Goal: Task Accomplishment & Management: Use online tool/utility

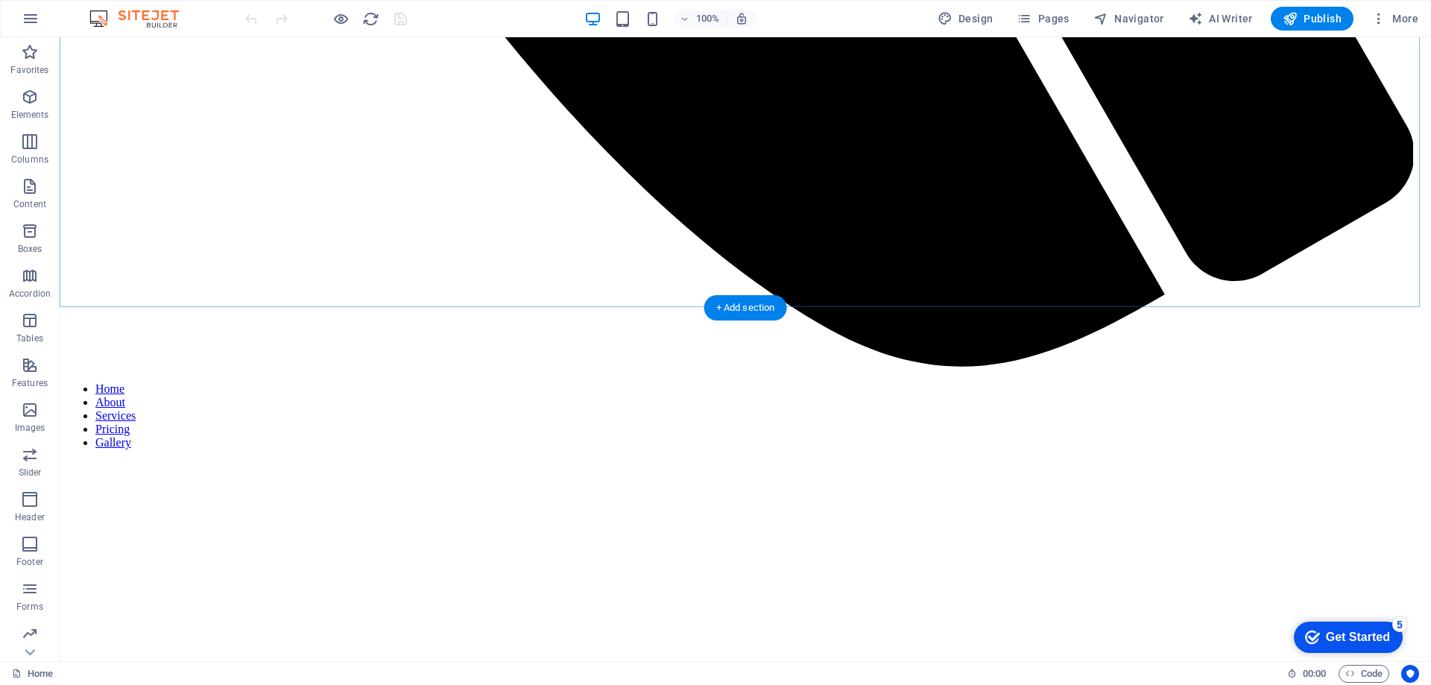
scroll to position [1639, 0]
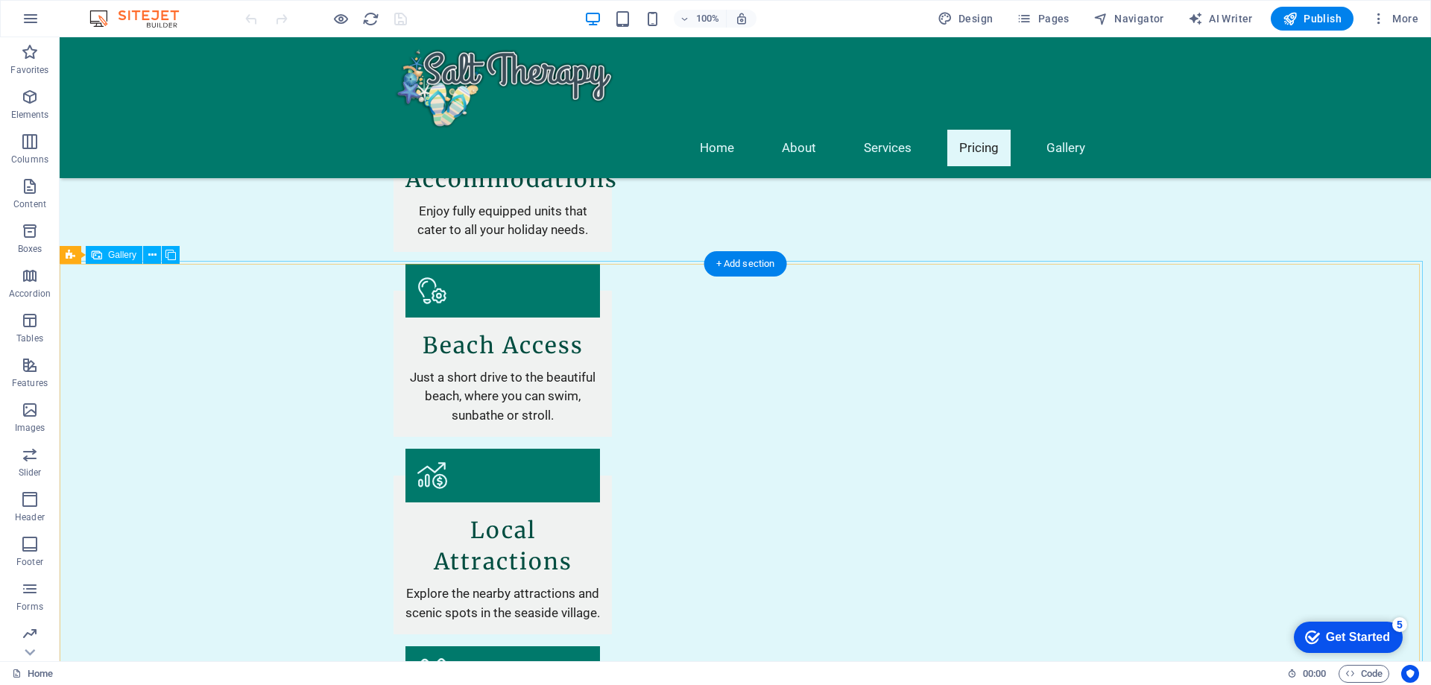
select select "px"
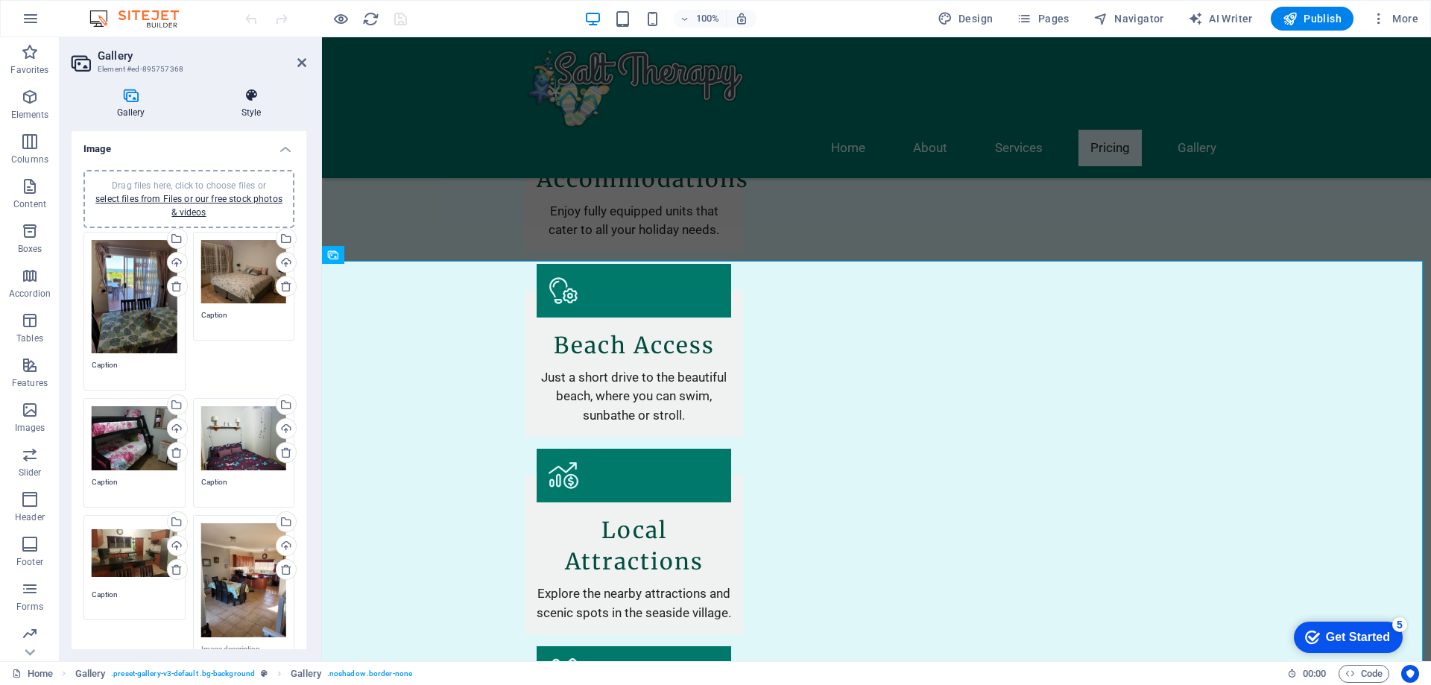
click at [239, 112] on h4 "Style" at bounding box center [251, 103] width 110 height 31
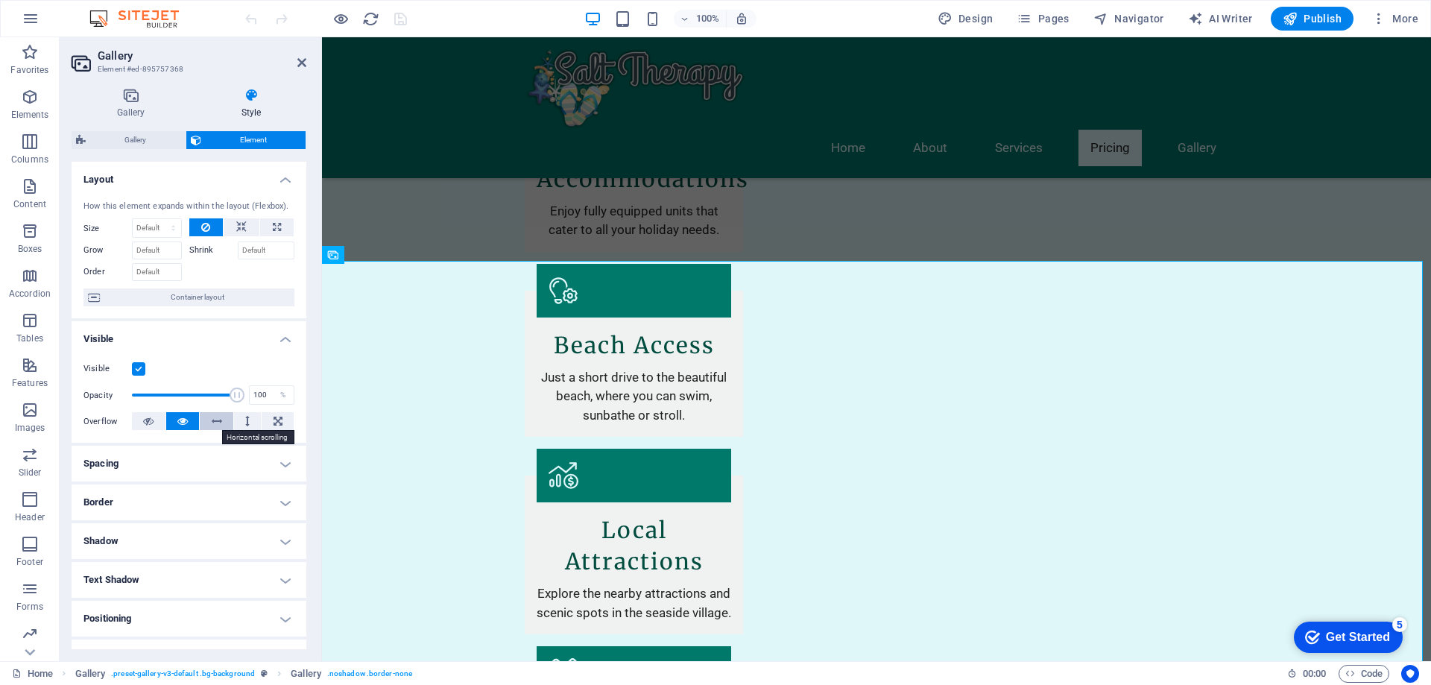
scroll to position [75, 0]
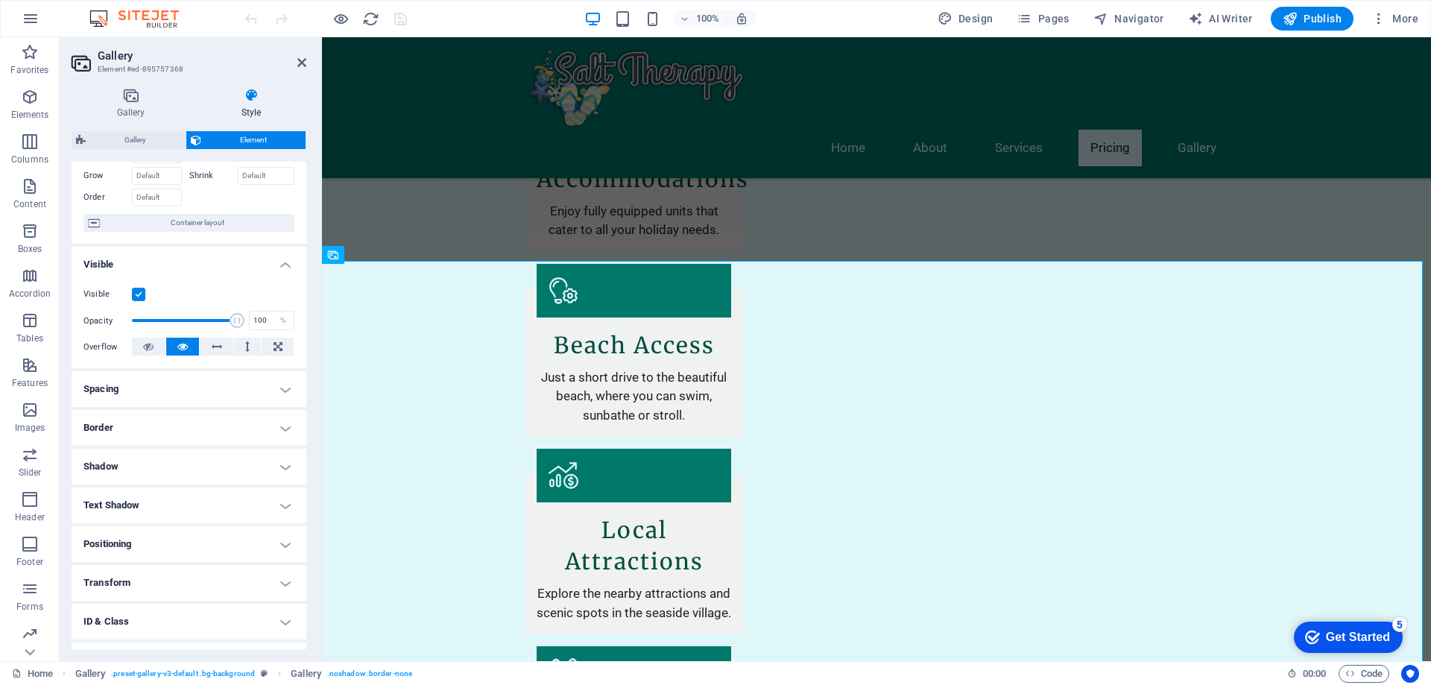
click at [249, 383] on h4 "Spacing" at bounding box center [189, 389] width 235 height 36
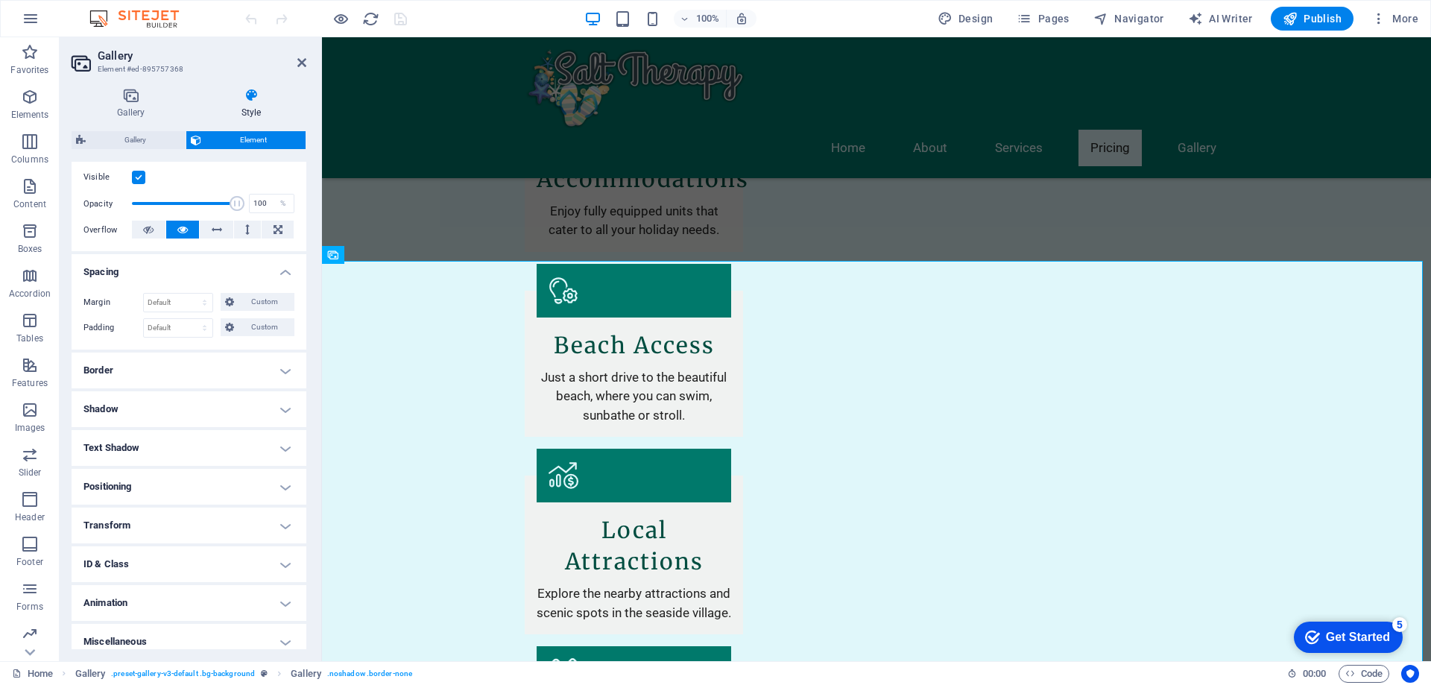
scroll to position [202, 0]
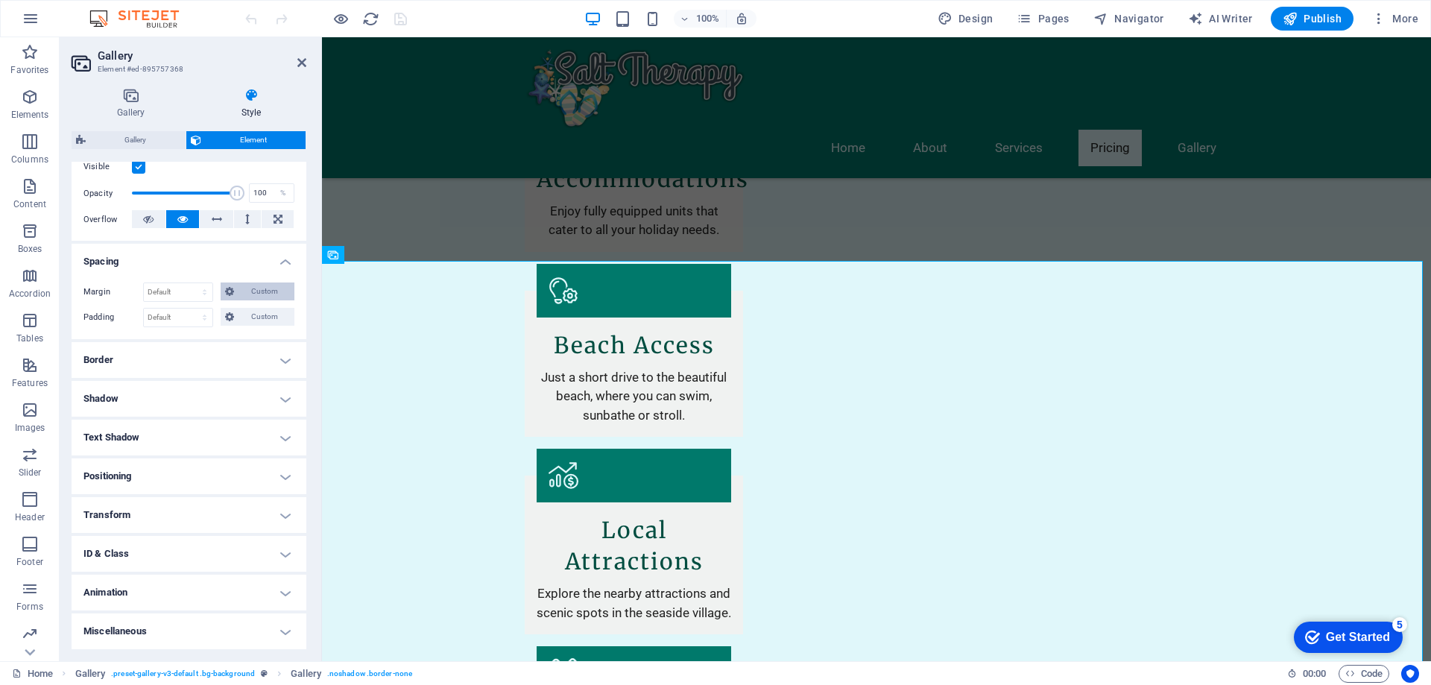
click at [263, 291] on span "Custom" at bounding box center [263, 291] width 51 height 18
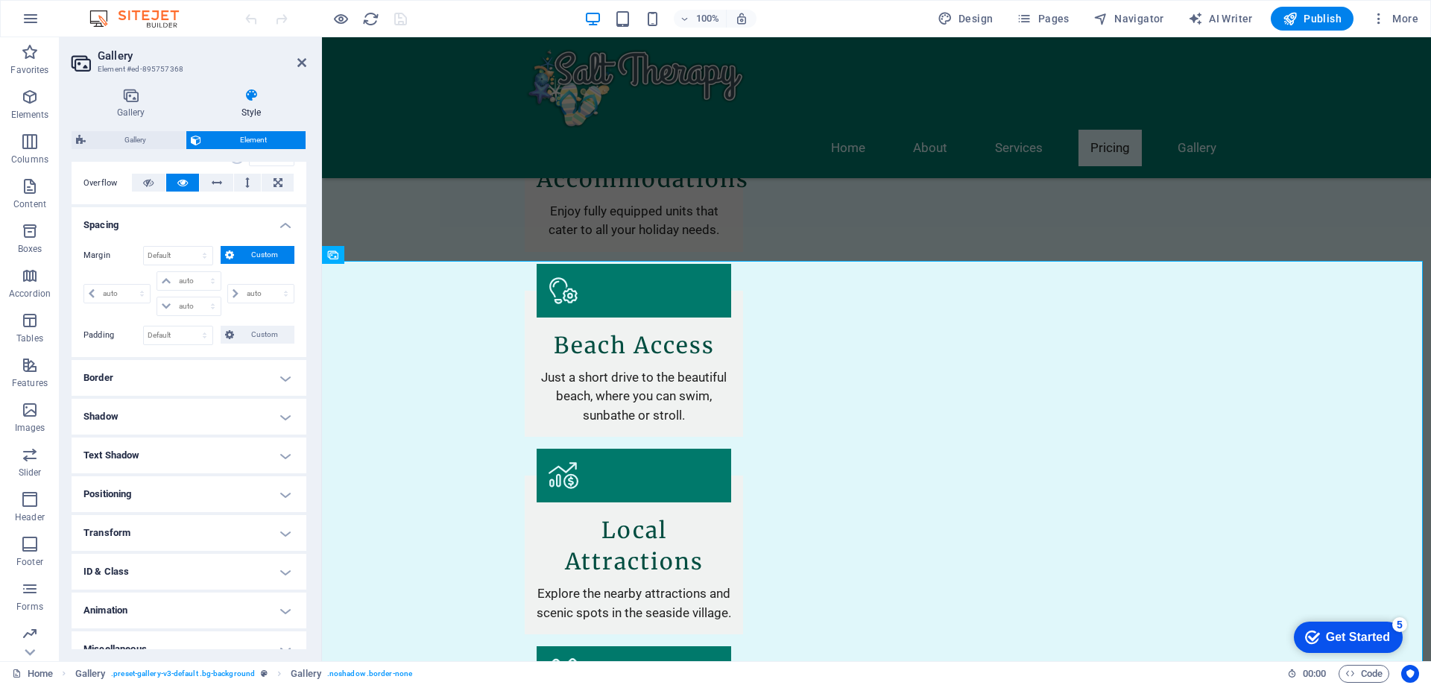
scroll to position [256, 0]
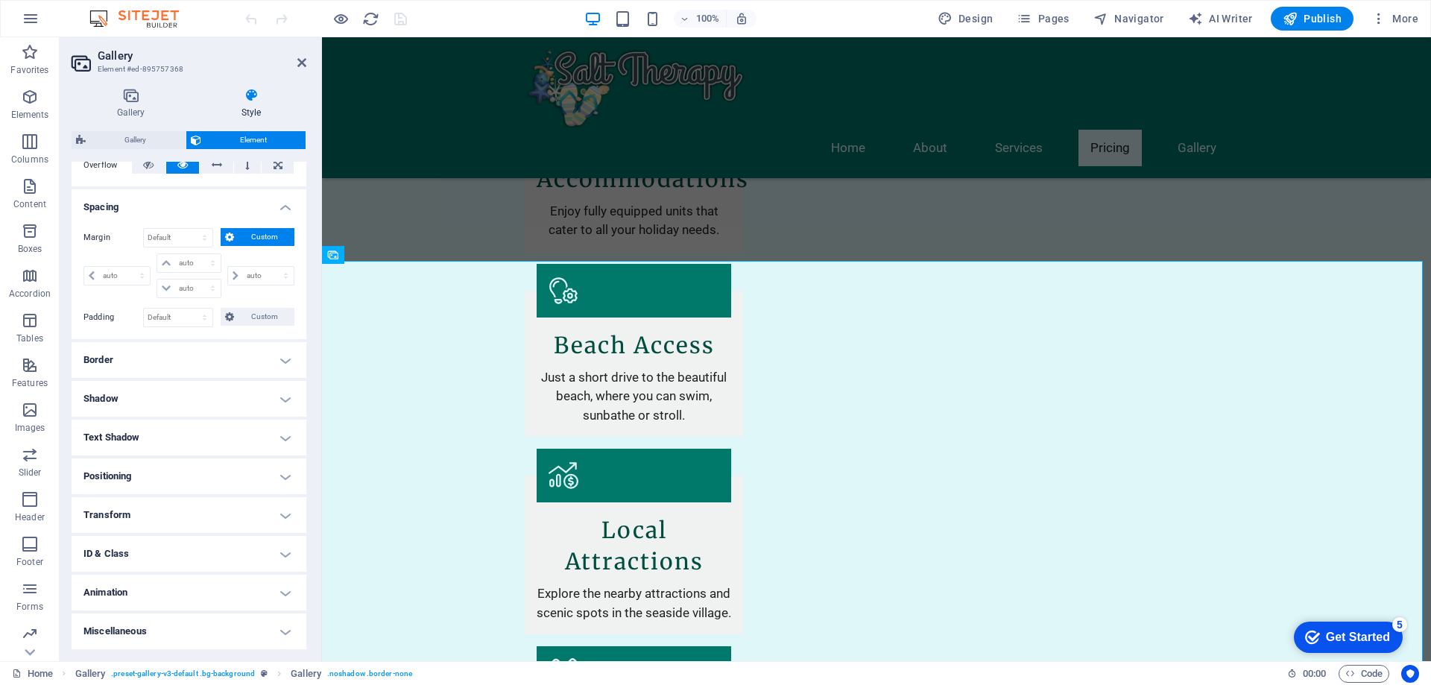
click at [152, 635] on h4 "Miscellaneous" at bounding box center [189, 631] width 235 height 36
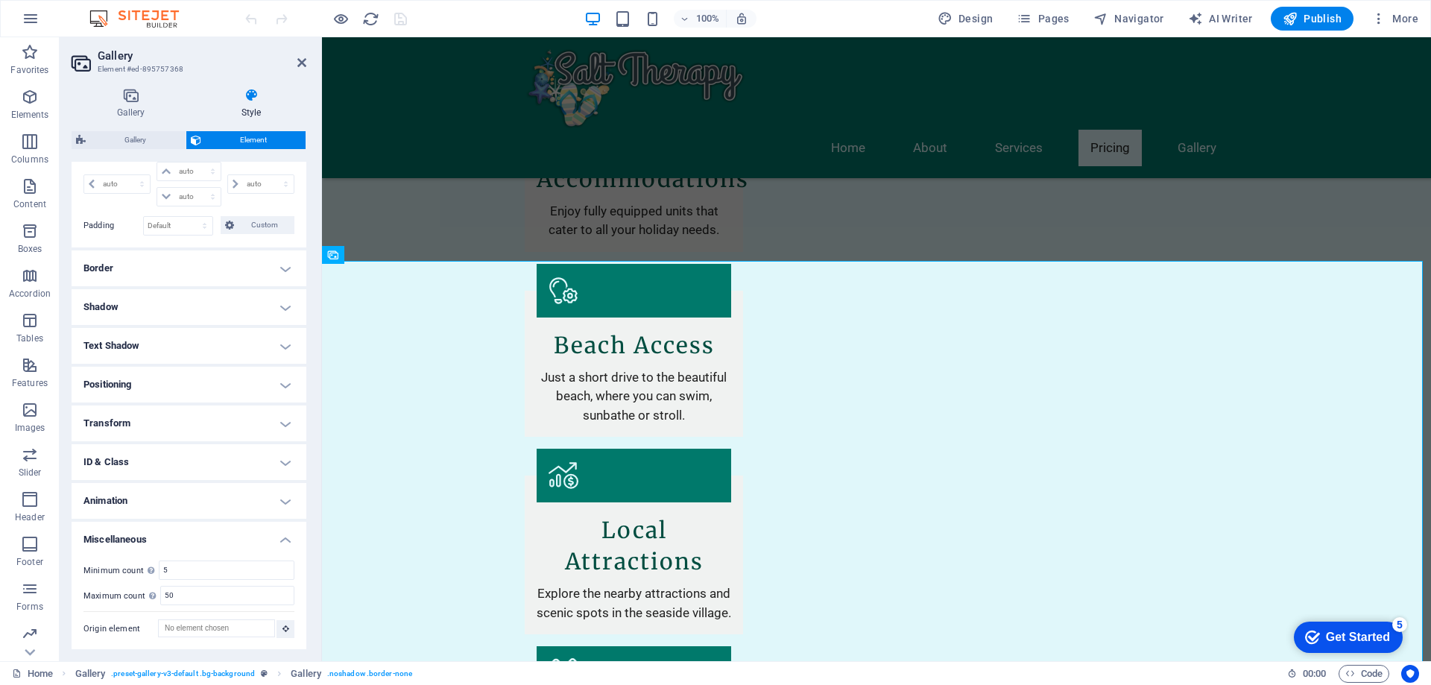
scroll to position [349, 0]
click at [129, 263] on h4 "Border" at bounding box center [189, 268] width 235 height 36
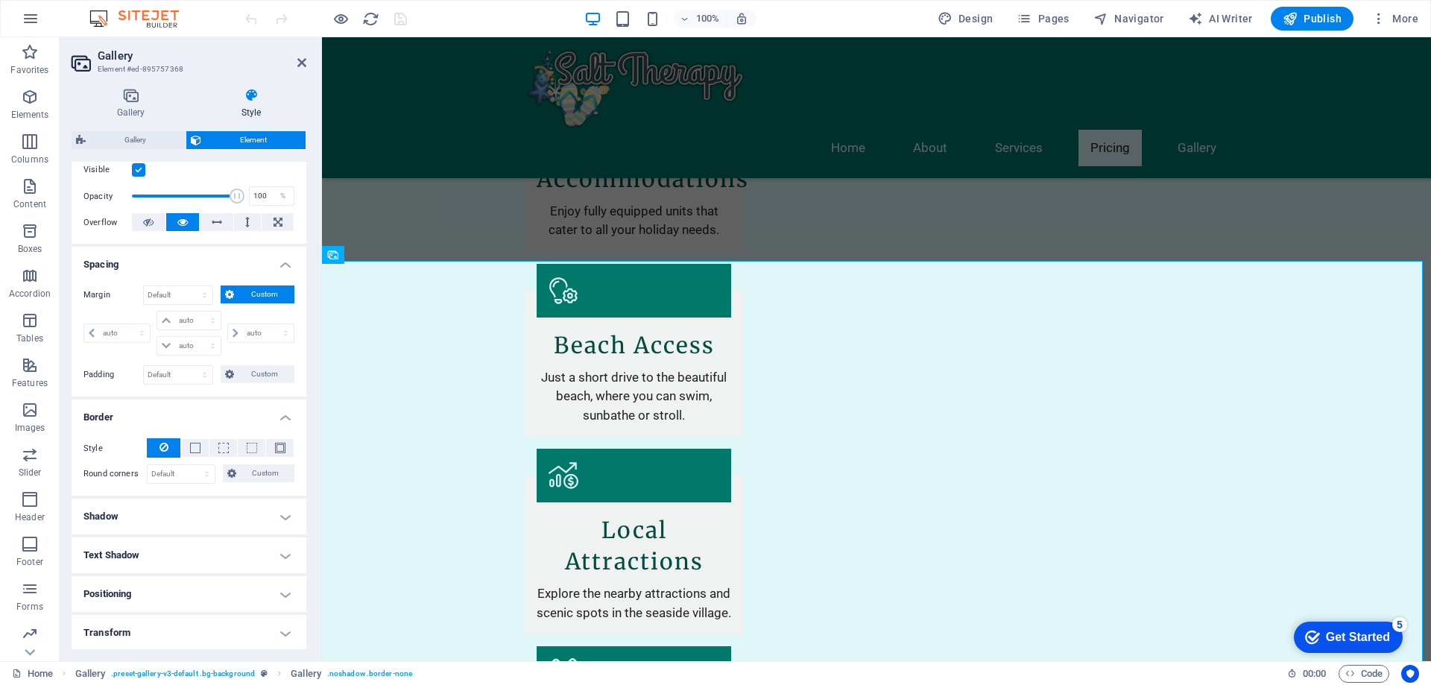
scroll to position [0, 0]
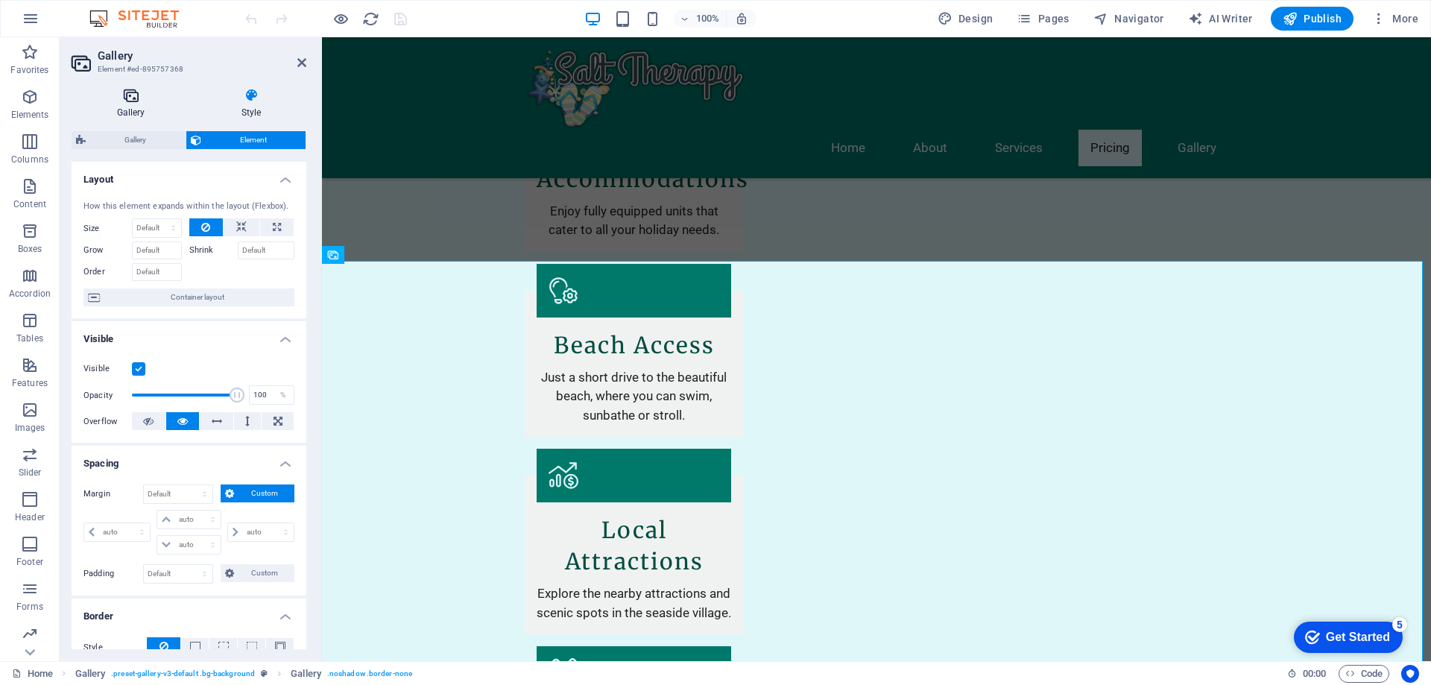
click at [124, 97] on icon at bounding box center [131, 95] width 118 height 15
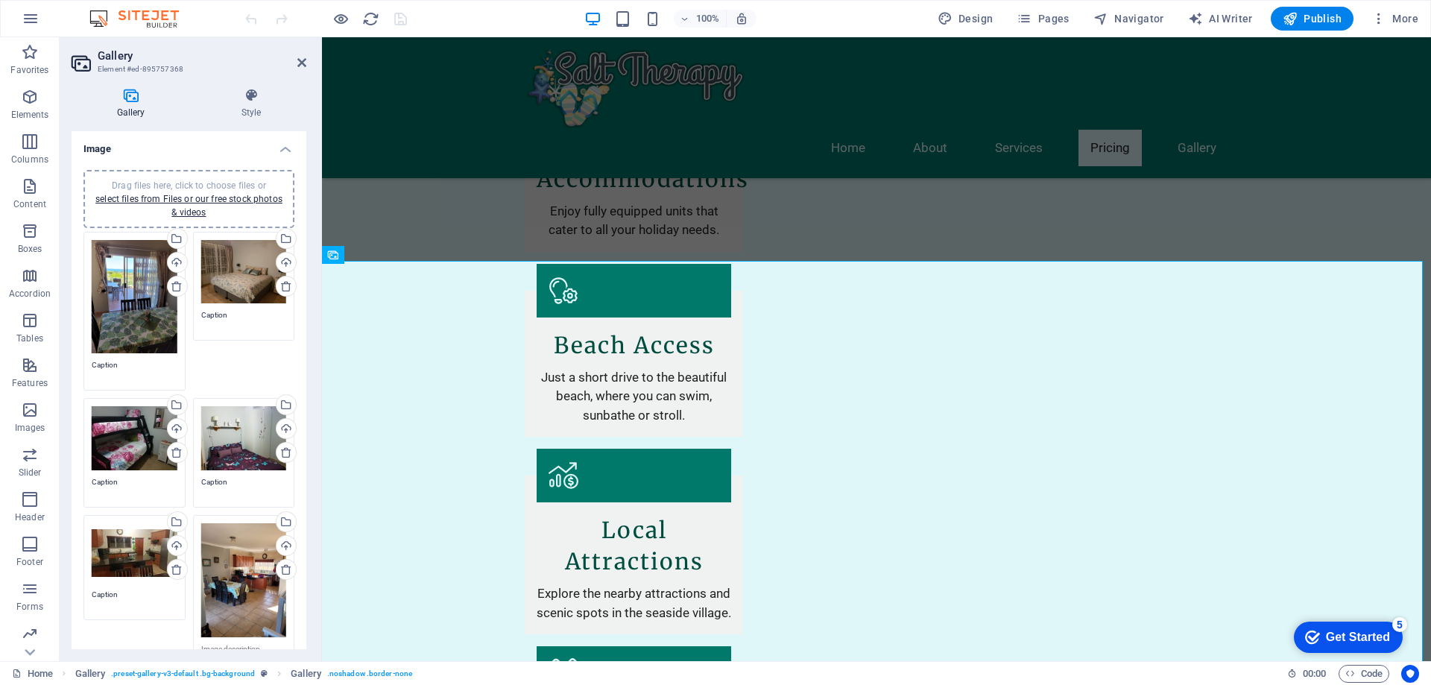
click at [145, 292] on div "Drag files here, click to choose files or select files from Files or our free s…" at bounding box center [135, 297] width 86 height 114
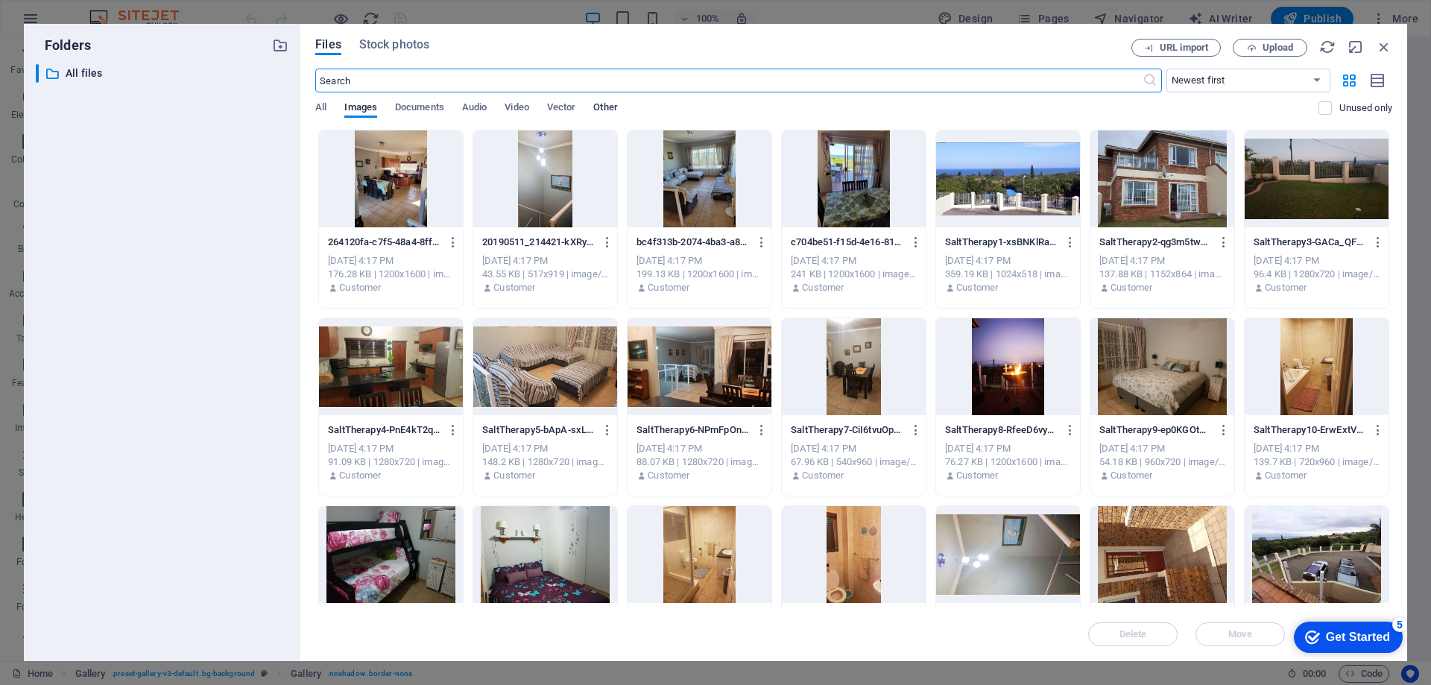
click at [612, 104] on span "Other" at bounding box center [605, 108] width 24 height 21
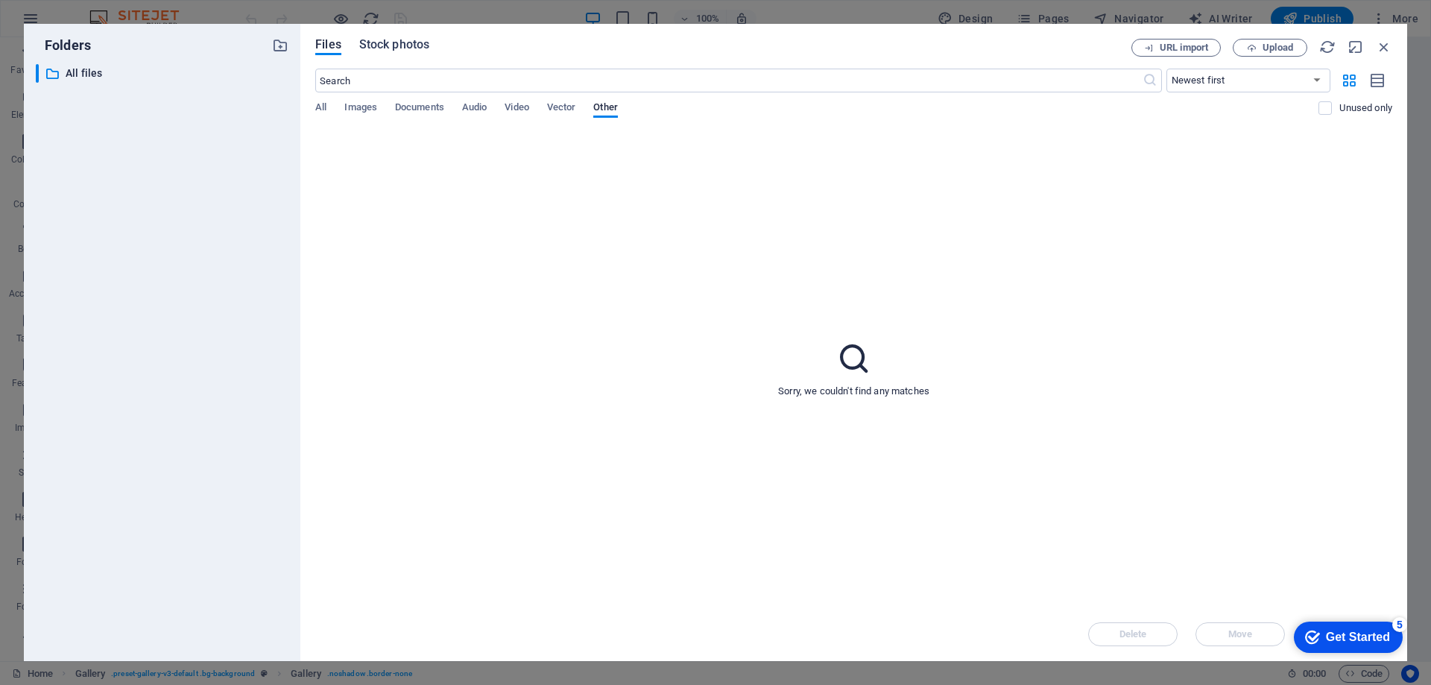
click at [393, 42] on span "Stock photos" at bounding box center [394, 45] width 70 height 18
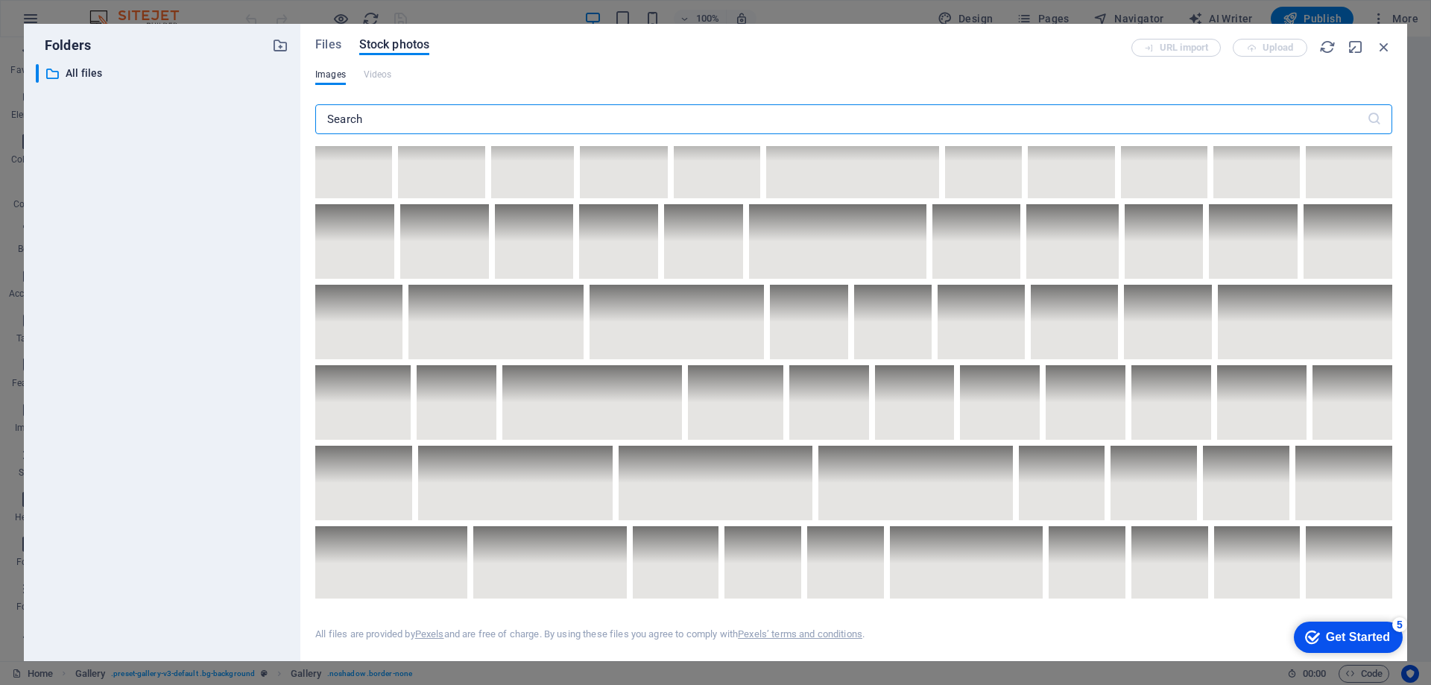
scroll to position [1192, 0]
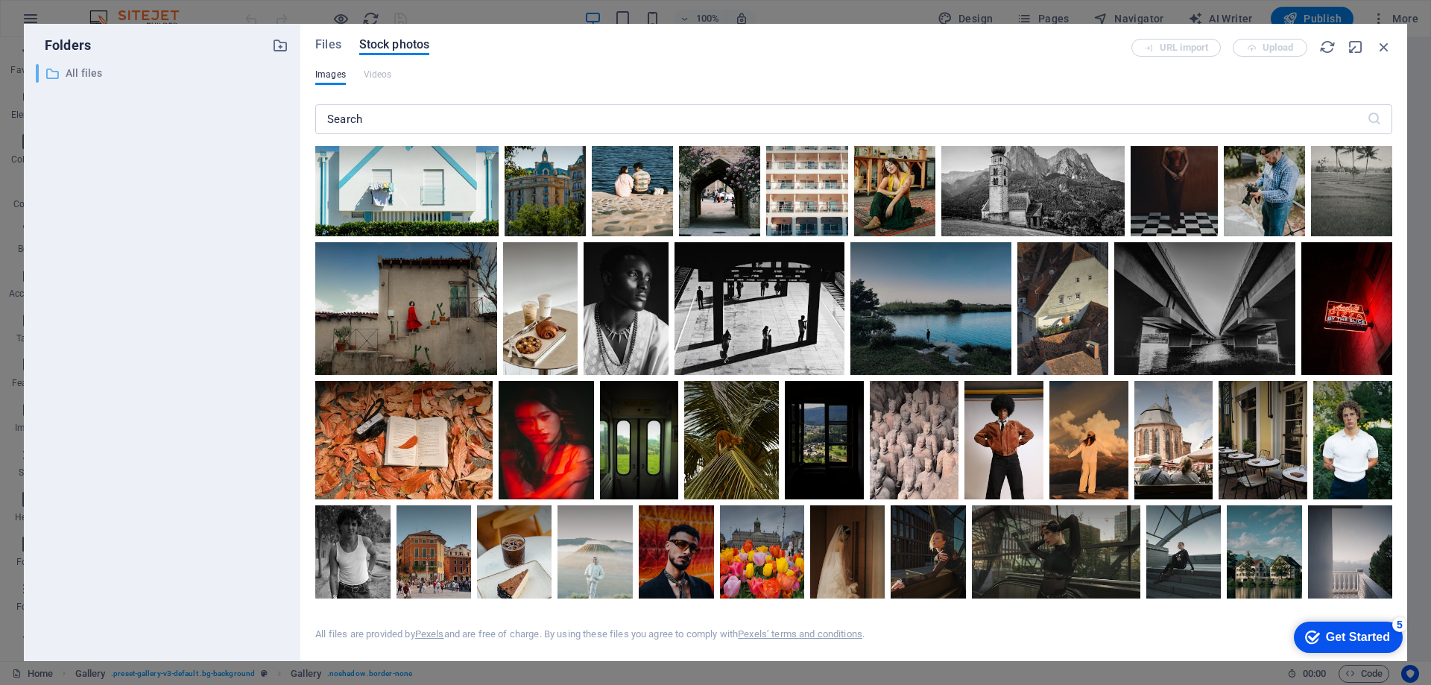
click at [79, 73] on p "All files" at bounding box center [163, 73] width 195 height 17
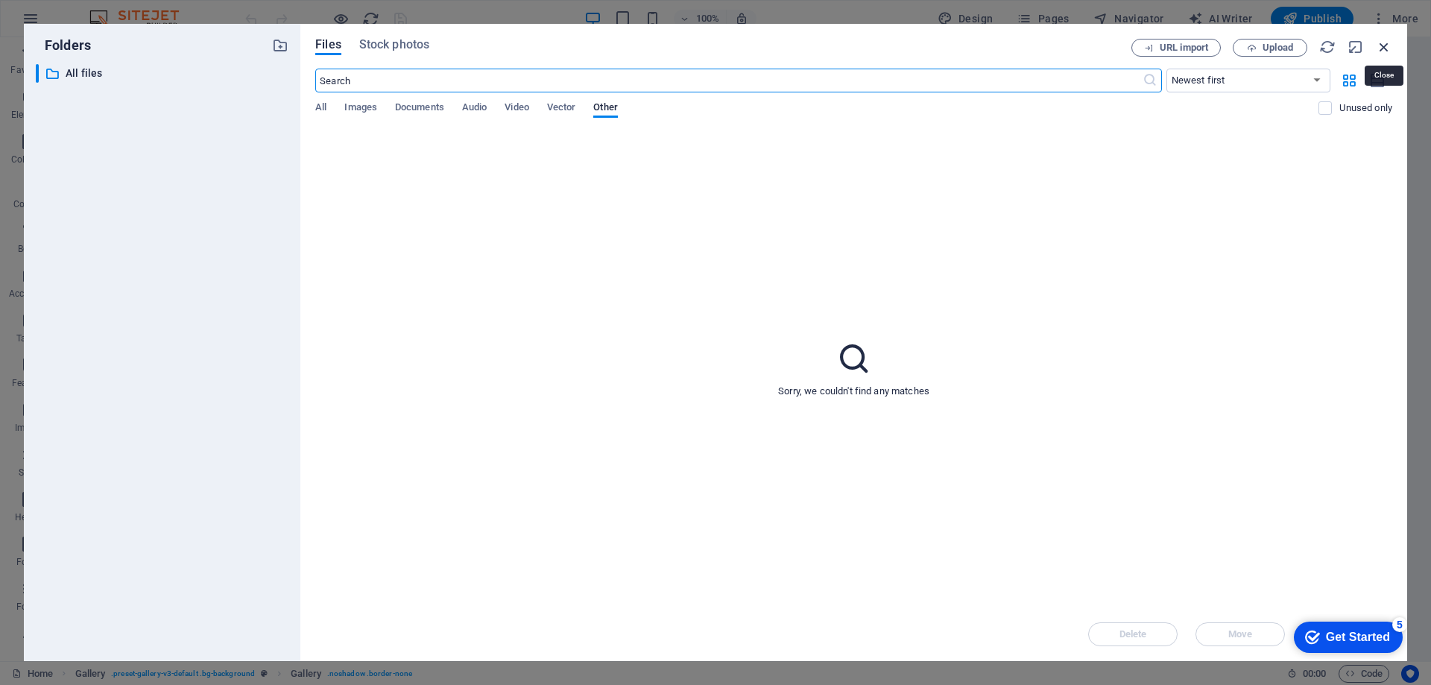
click at [1387, 48] on icon "button" at bounding box center [1384, 47] width 16 height 16
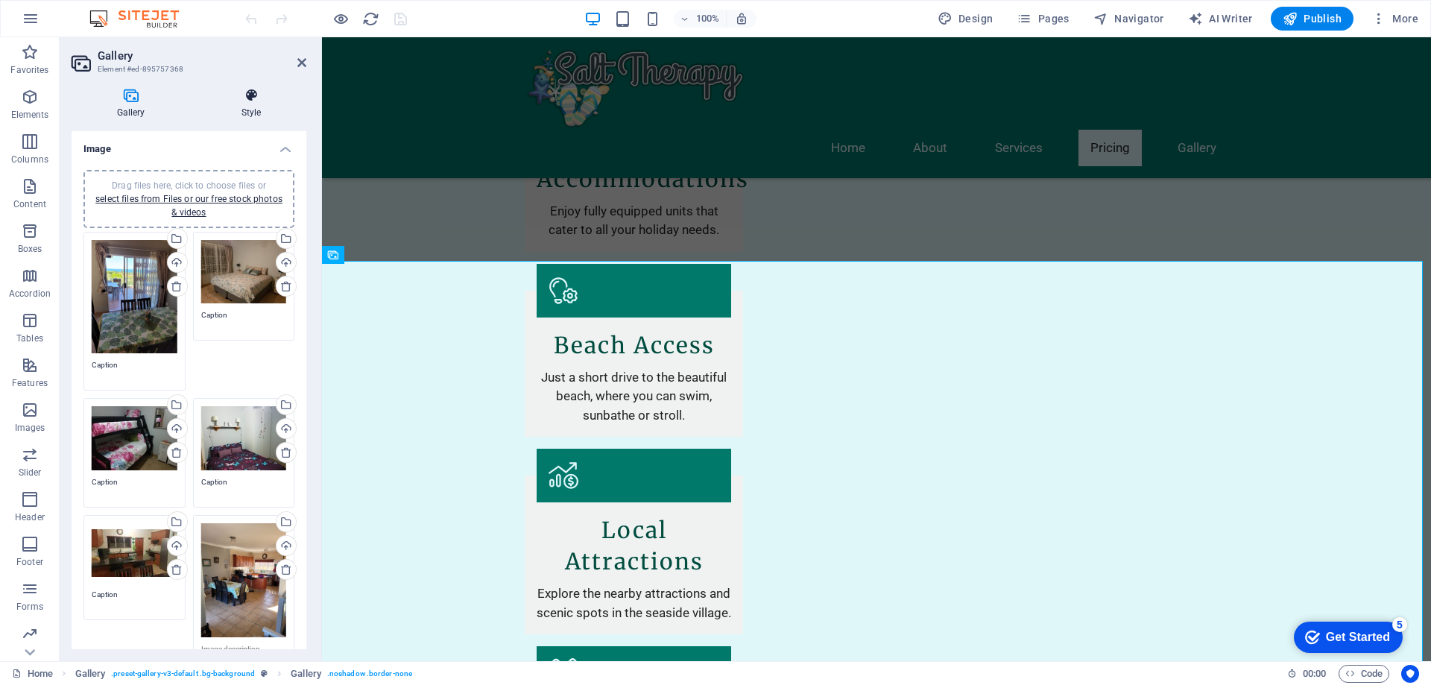
click at [260, 104] on h4 "Style" at bounding box center [251, 103] width 110 height 31
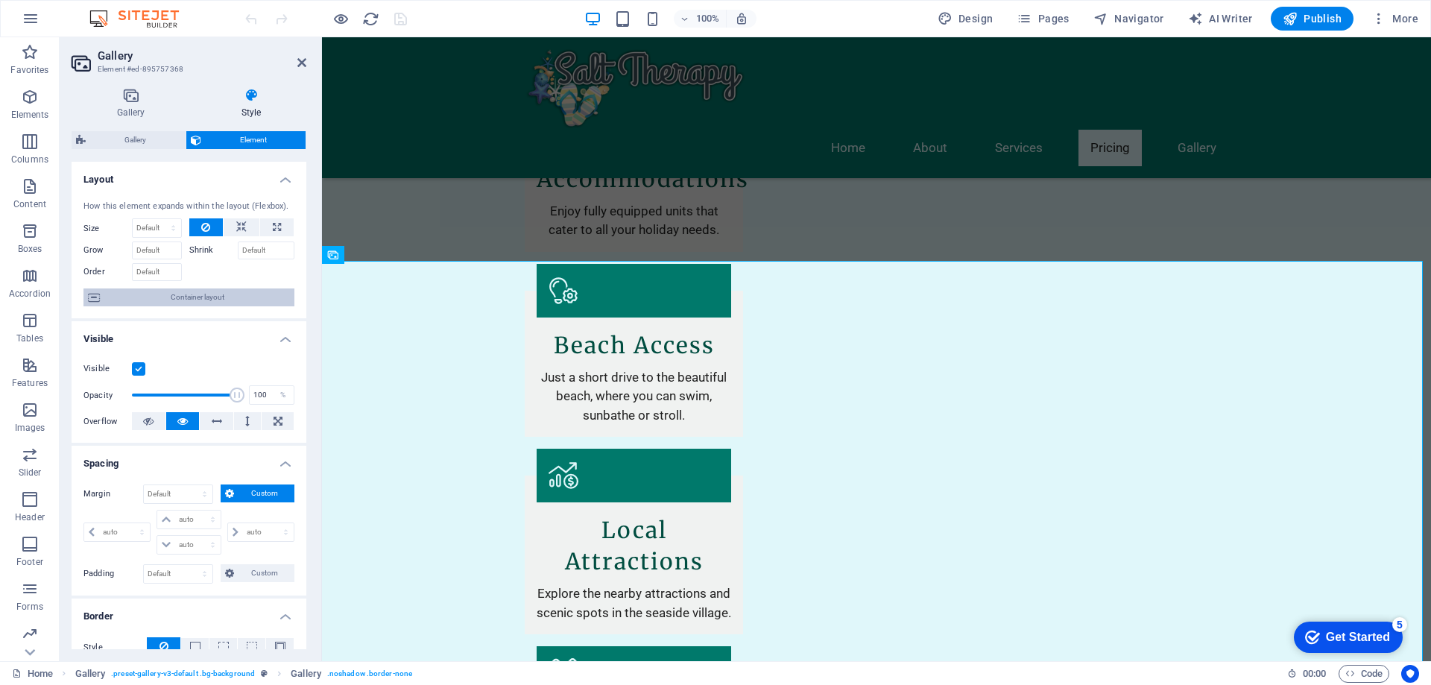
click at [200, 295] on span "Container layout" at bounding box center [197, 297] width 186 height 18
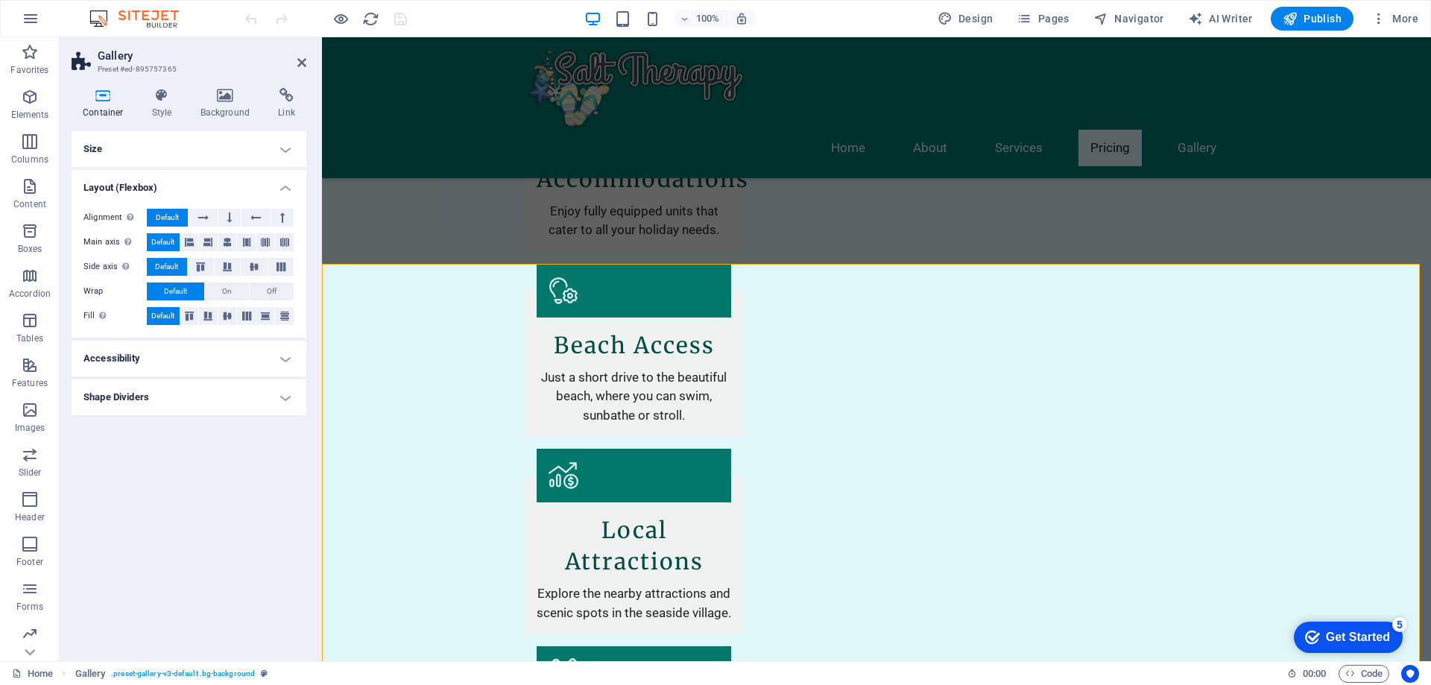
click at [280, 396] on h4 "Shape Dividers" at bounding box center [189, 397] width 235 height 36
click at [282, 355] on h4 "Accessibility" at bounding box center [189, 359] width 235 height 36
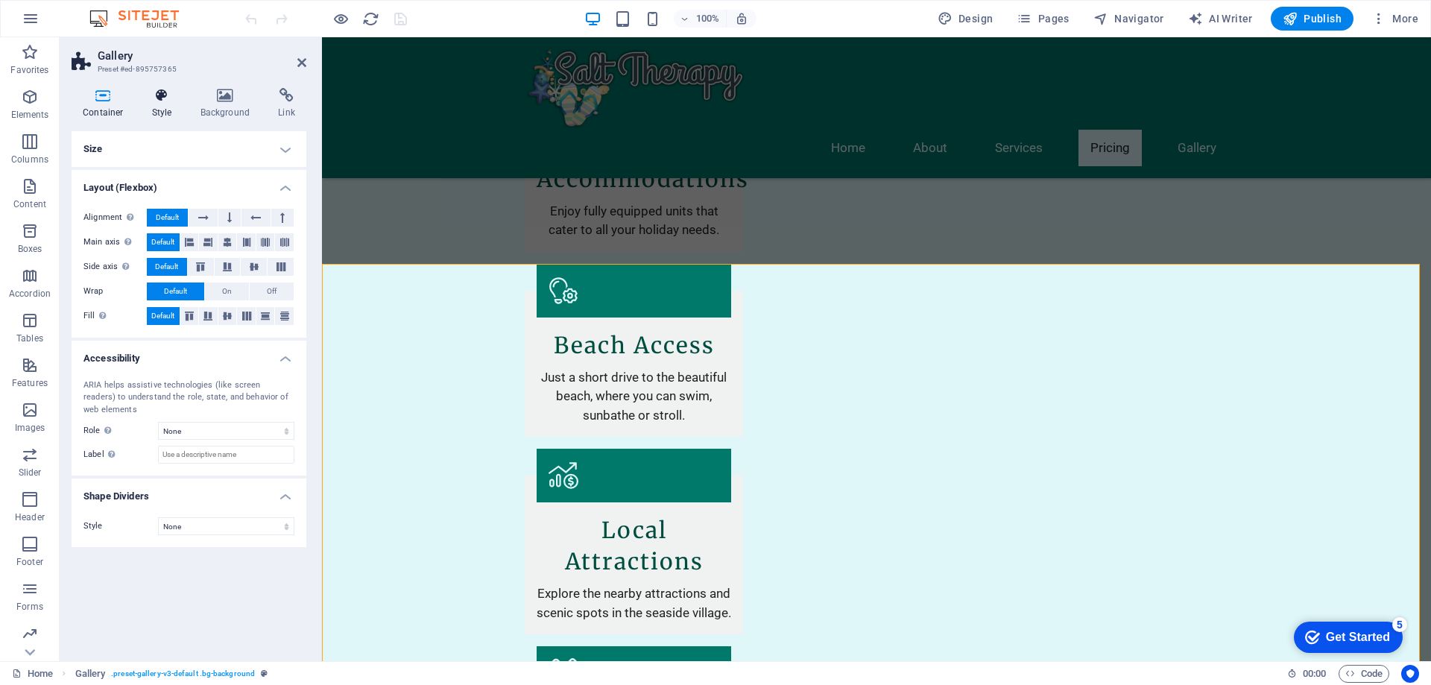
click at [151, 97] on icon at bounding box center [162, 95] width 42 height 15
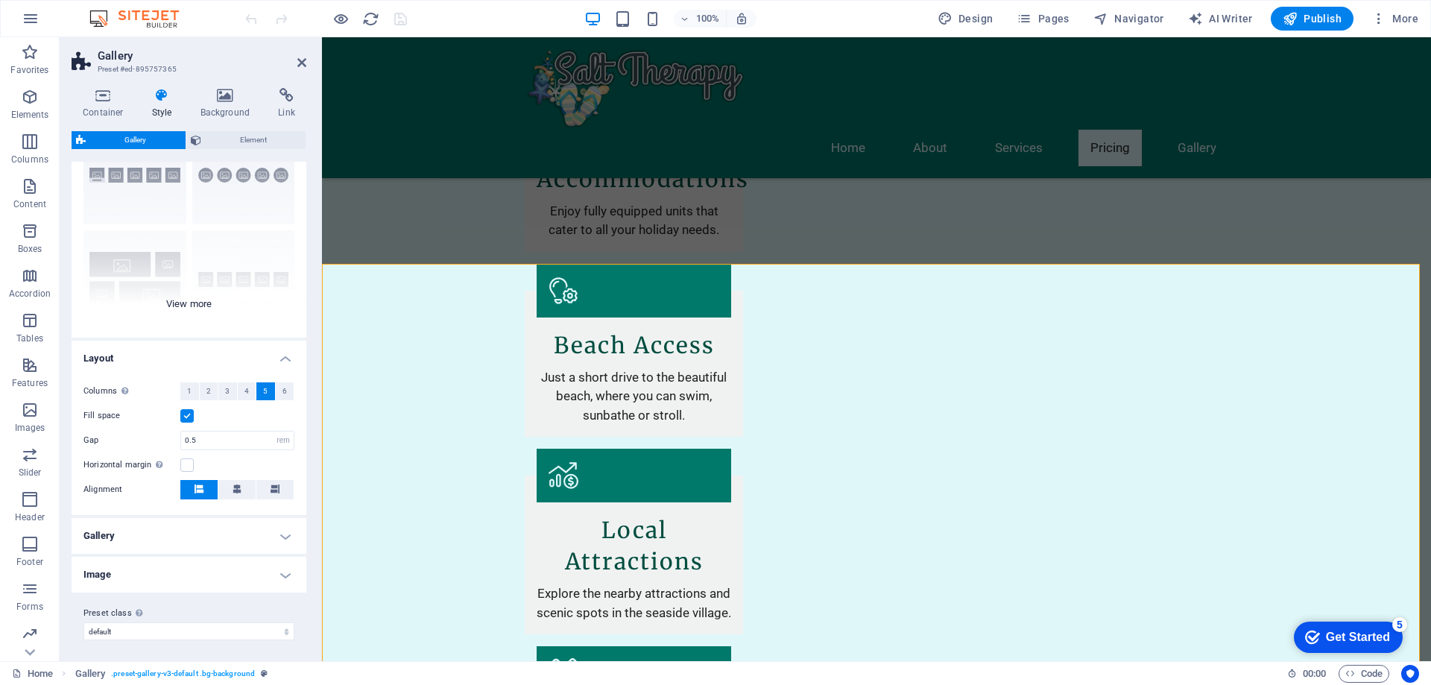
scroll to position [77, 0]
click at [271, 526] on h4 "Gallery" at bounding box center [189, 533] width 235 height 36
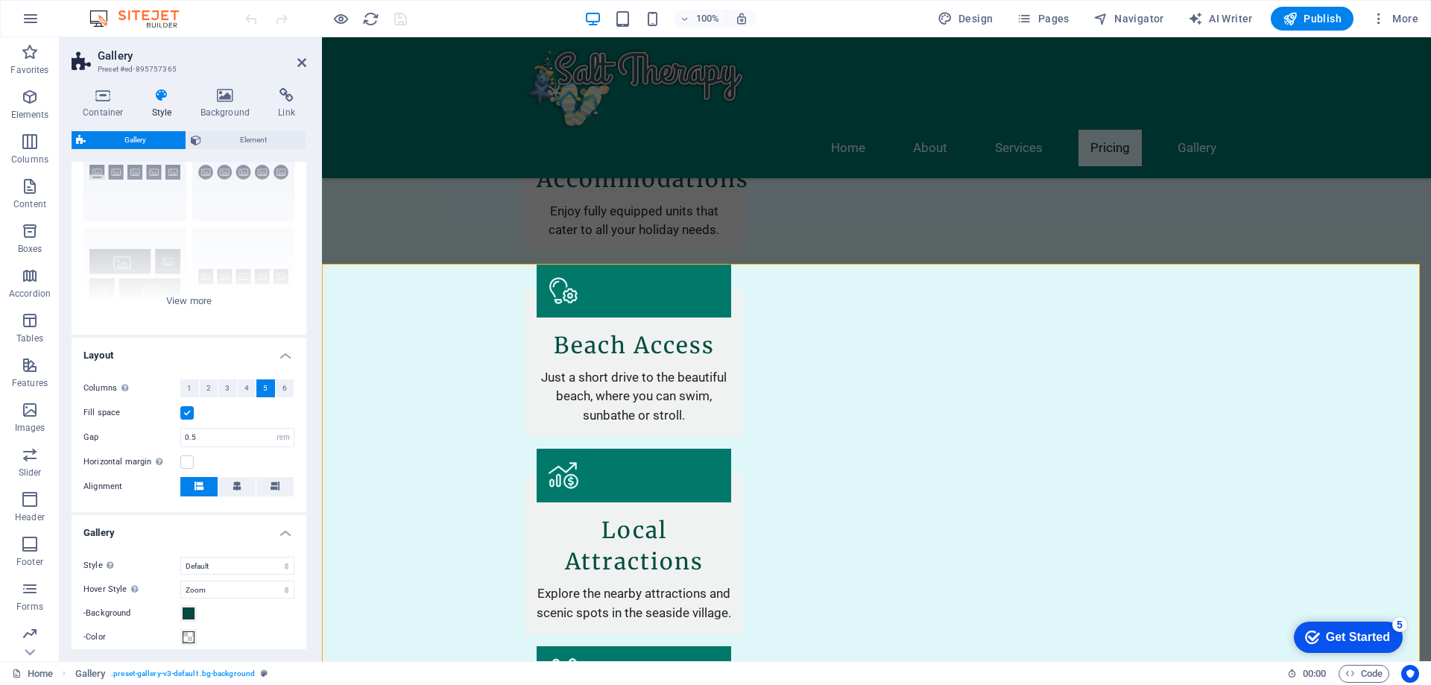
scroll to position [288, 0]
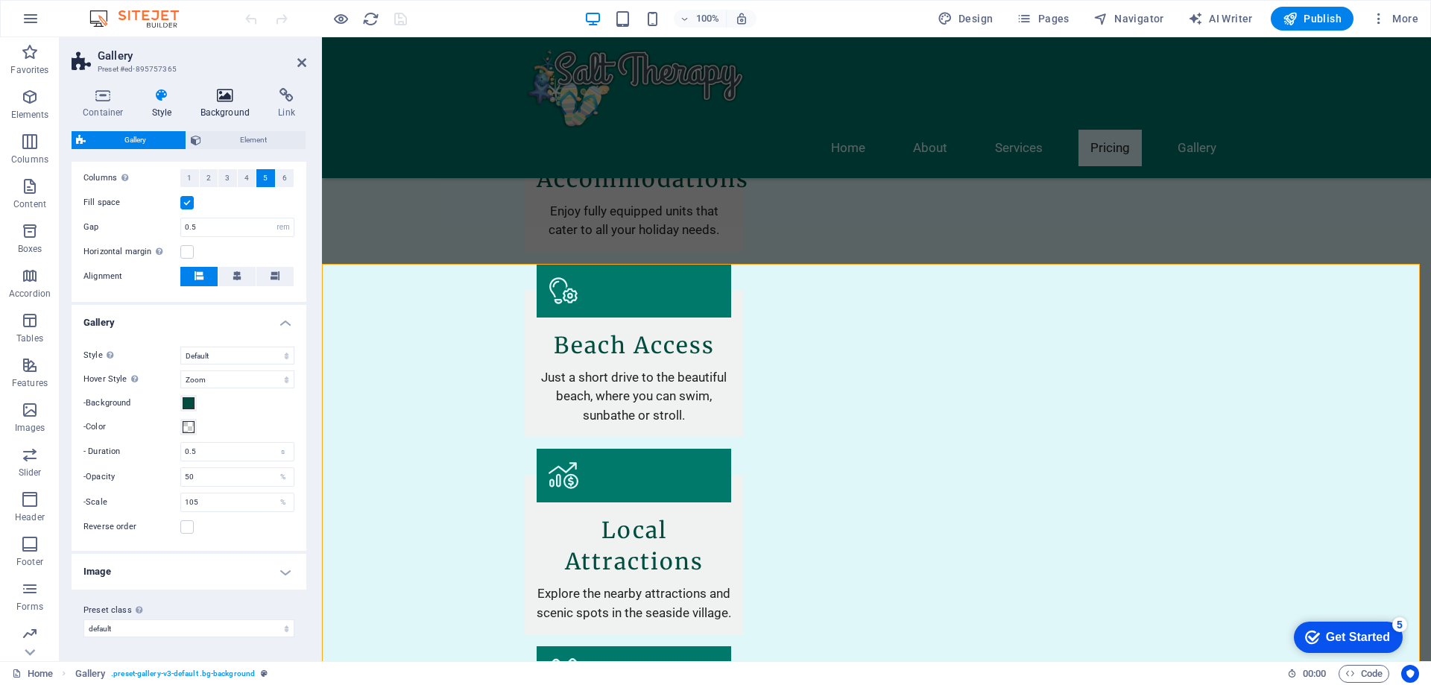
click at [221, 101] on icon at bounding box center [225, 95] width 72 height 15
